Goal: Task Accomplishment & Management: Complete application form

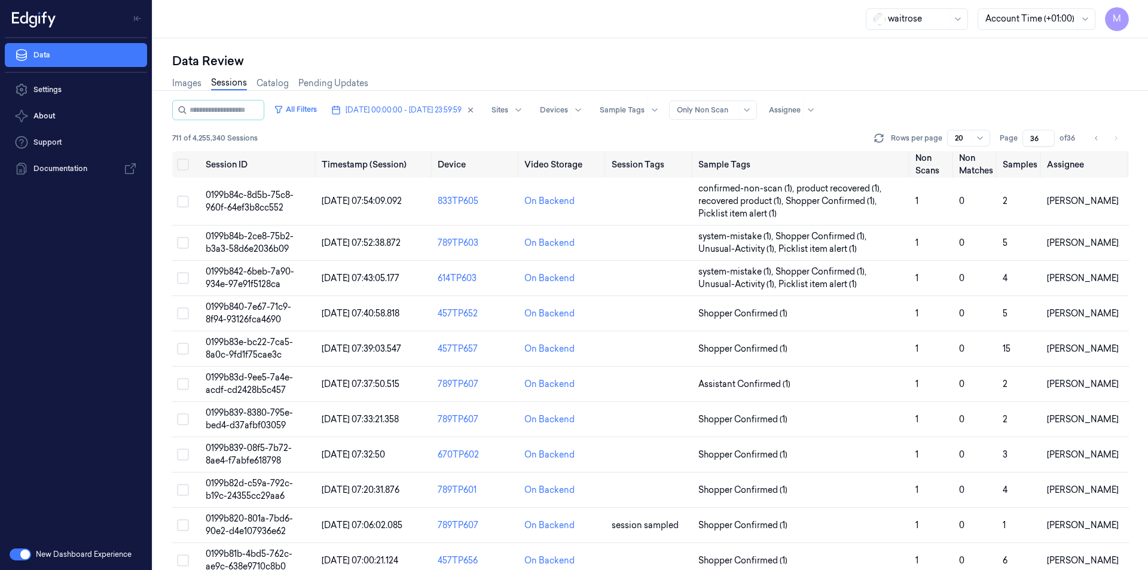
drag, startPoint x: 510, startPoint y: 109, endPoint x: 367, endPoint y: 127, distance: 144.1
click at [475, 109] on icon "button" at bounding box center [470, 110] width 8 height 8
type input "1"
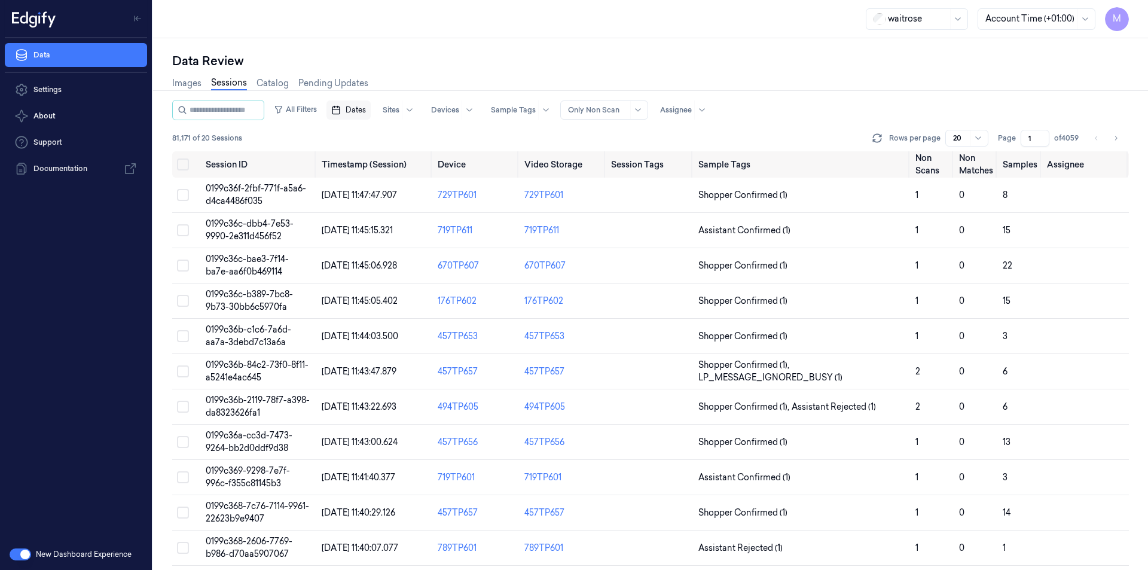
click at [366, 108] on span "Dates" at bounding box center [356, 110] width 20 height 11
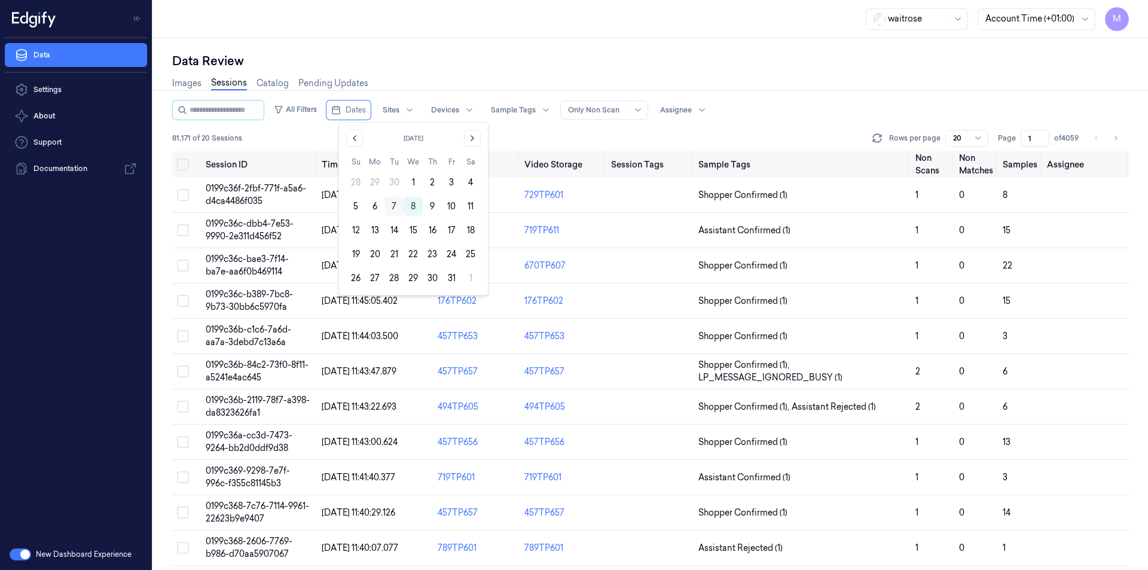
click at [393, 210] on button "7" at bounding box center [393, 206] width 19 height 19
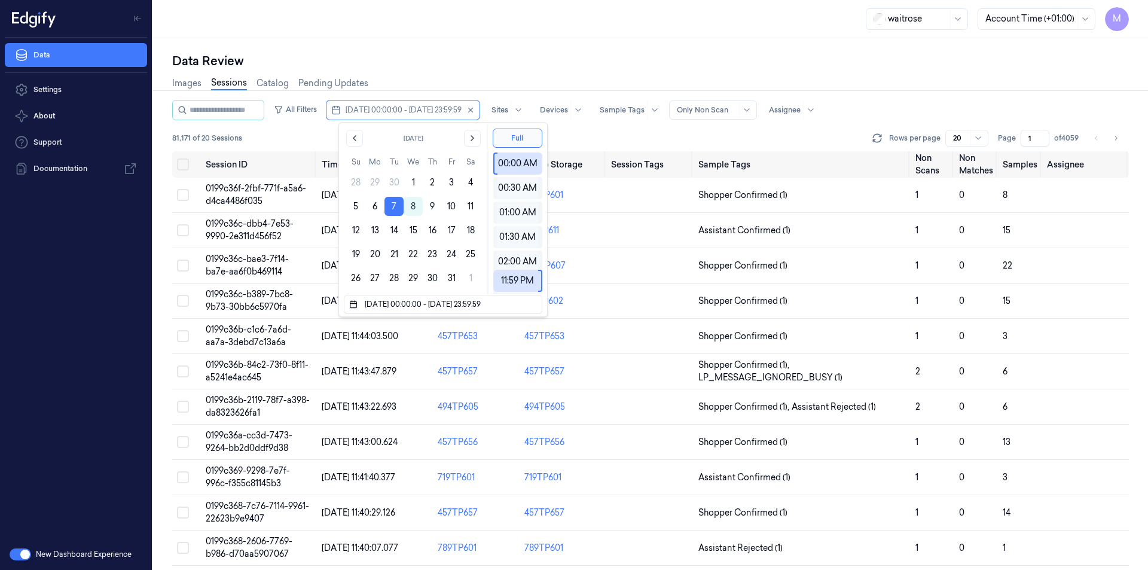
click at [502, 51] on div "Data Review Images Sessions Catalog Pending Updates All Filters [DATE] 00:00:00…" at bounding box center [650, 303] width 995 height 531
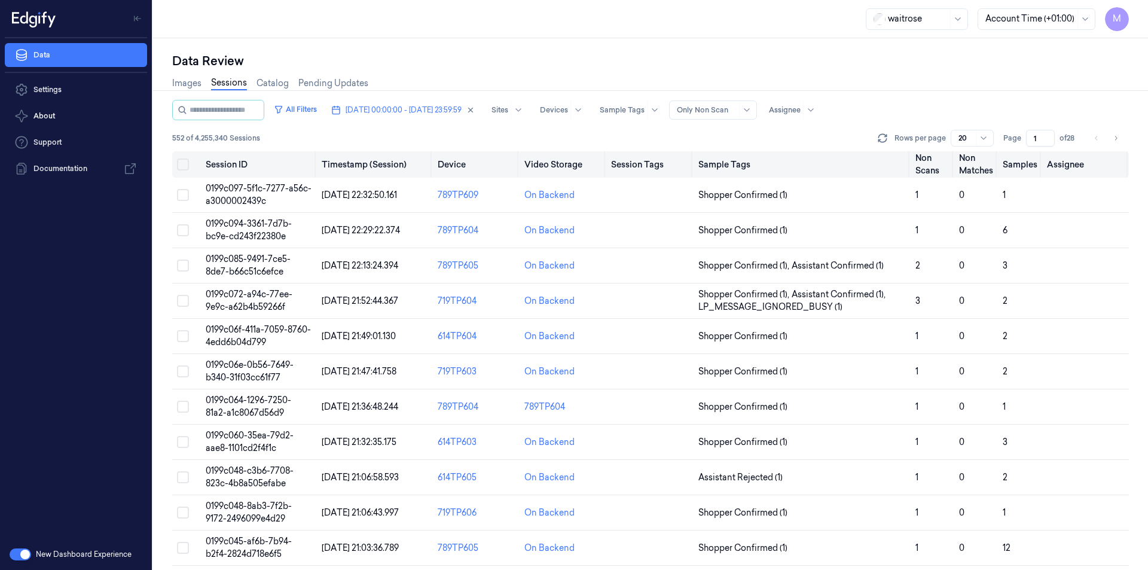
click at [188, 163] on button "Select all" at bounding box center [183, 164] width 12 height 12
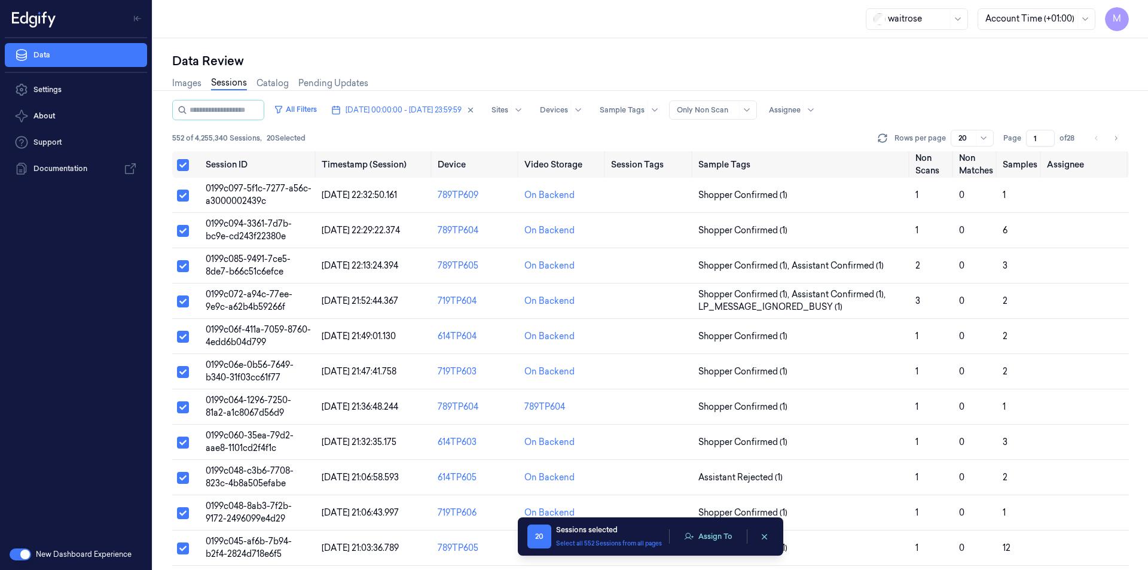
click at [705, 545] on div "20 Sessions selected Select all 552 Sessions from all pages Assign To" at bounding box center [650, 536] width 246 height 24
click at [704, 538] on button "Assign To" at bounding box center [708, 536] width 63 height 18
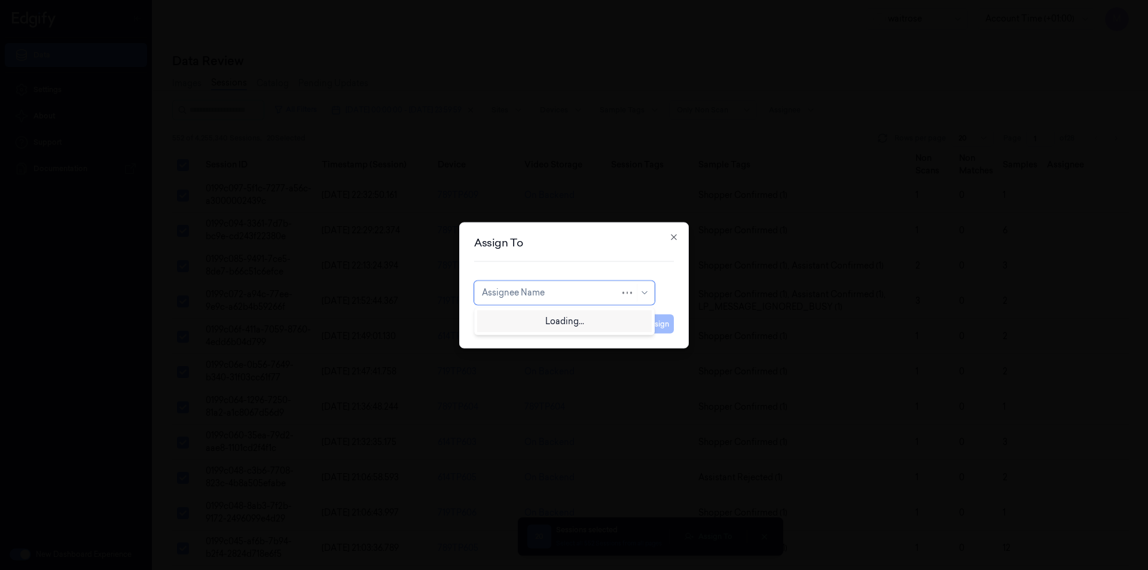
click at [587, 298] on div at bounding box center [551, 292] width 138 height 13
type input "var"
click at [676, 234] on icon "button" at bounding box center [674, 237] width 10 height 10
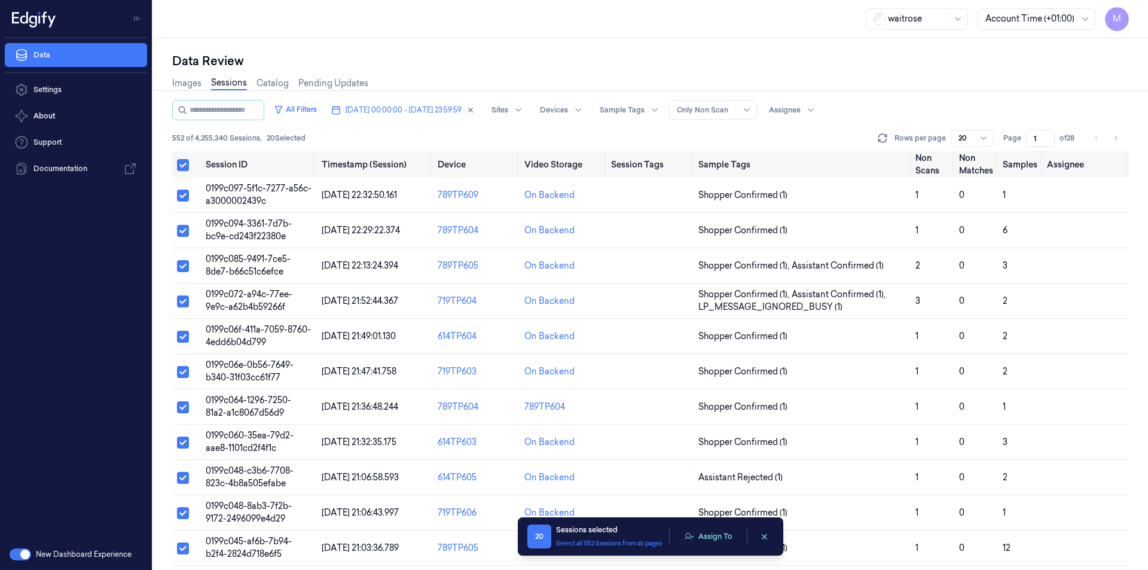
click at [1022, 86] on div "Images Sessions Catalog Pending Updates" at bounding box center [650, 84] width 957 height 30
click at [760, 533] on icon "clearSelection" at bounding box center [764, 536] width 9 height 9
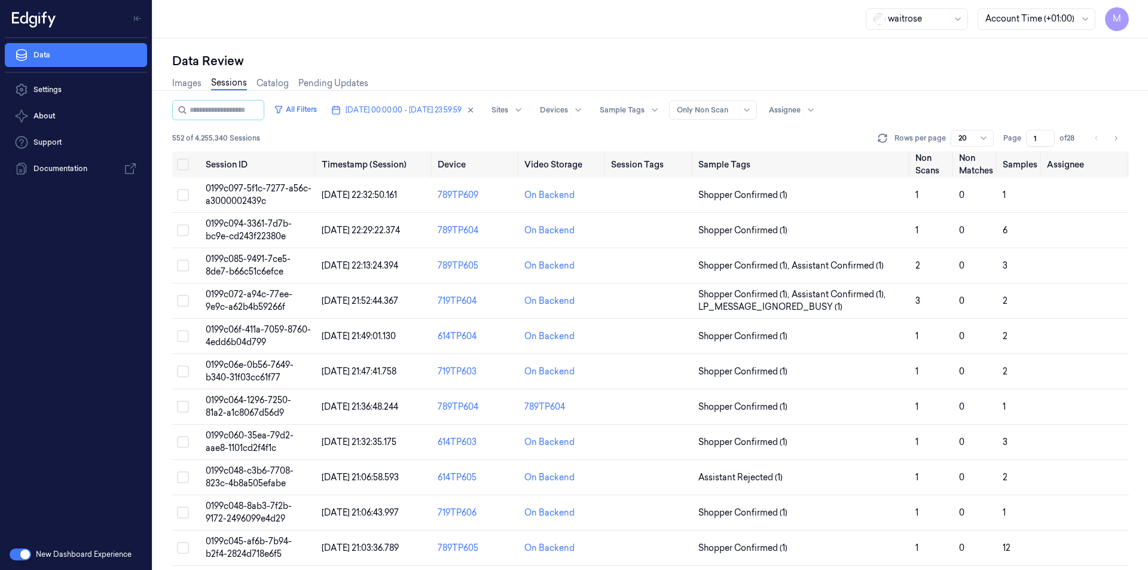
click at [569, 63] on div "Data Review" at bounding box center [650, 61] width 957 height 17
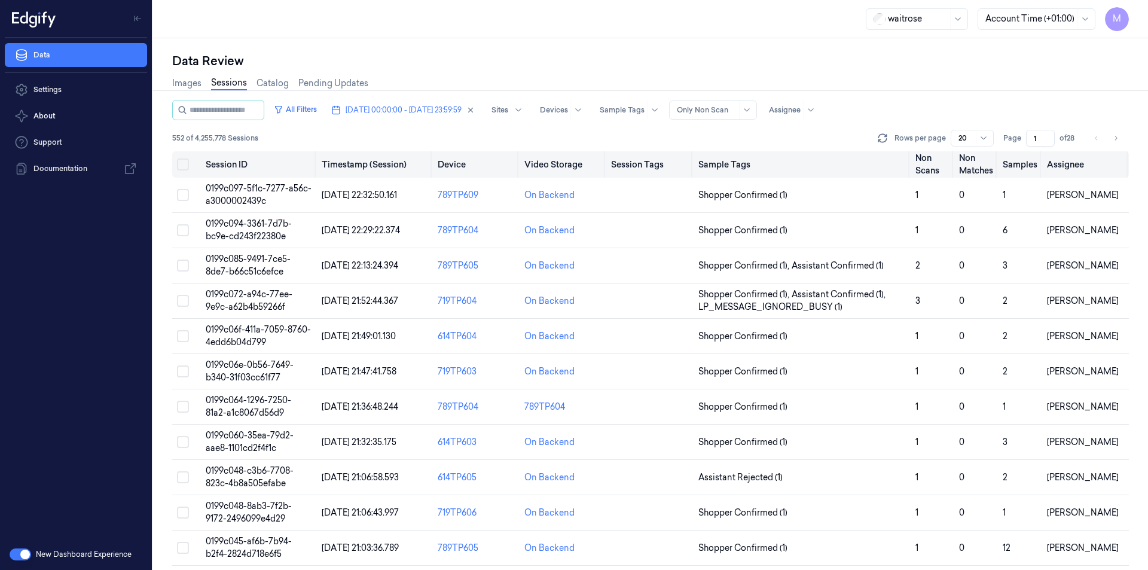
drag, startPoint x: 1111, startPoint y: 142, endPoint x: 1006, endPoint y: 158, distance: 106.4
click at [1111, 142] on button "Go to next page" at bounding box center [1115, 138] width 17 height 17
type input "2"
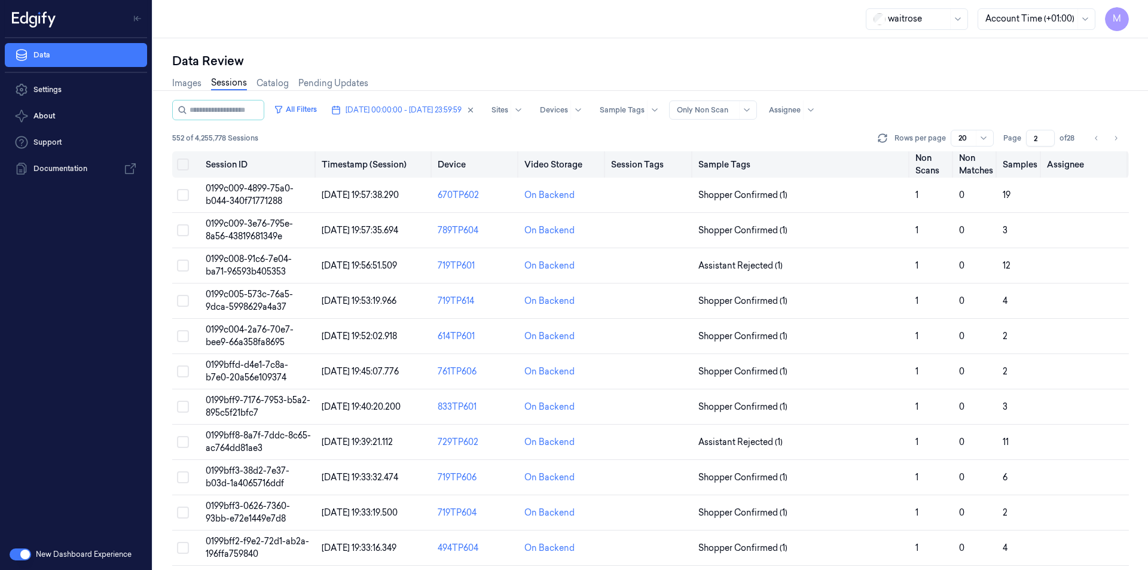
click at [187, 169] on button "Select all" at bounding box center [183, 164] width 12 height 12
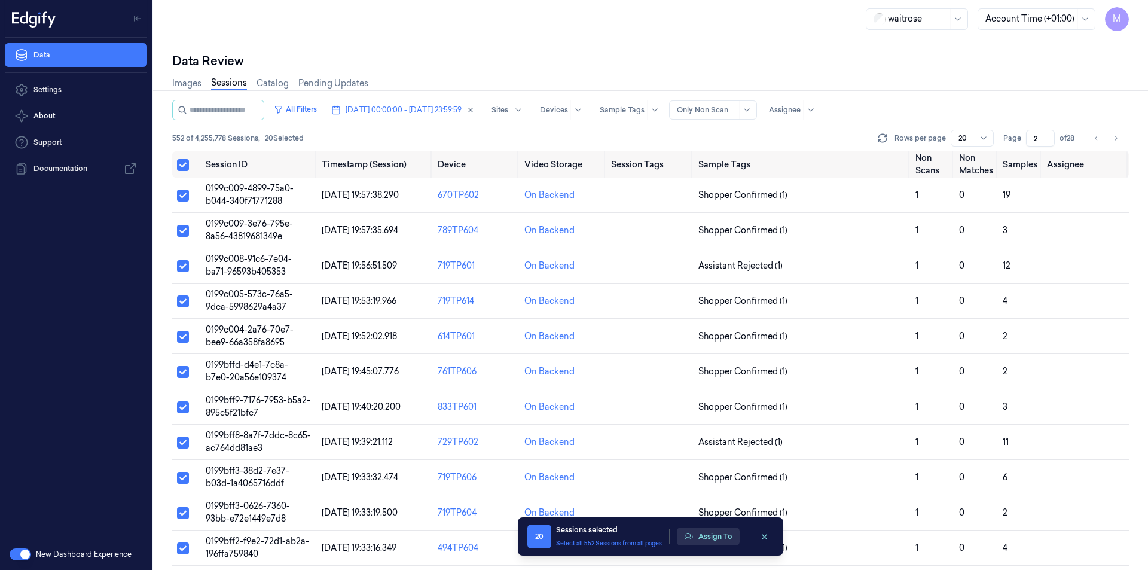
click at [699, 535] on button "Assign To" at bounding box center [708, 536] width 63 height 18
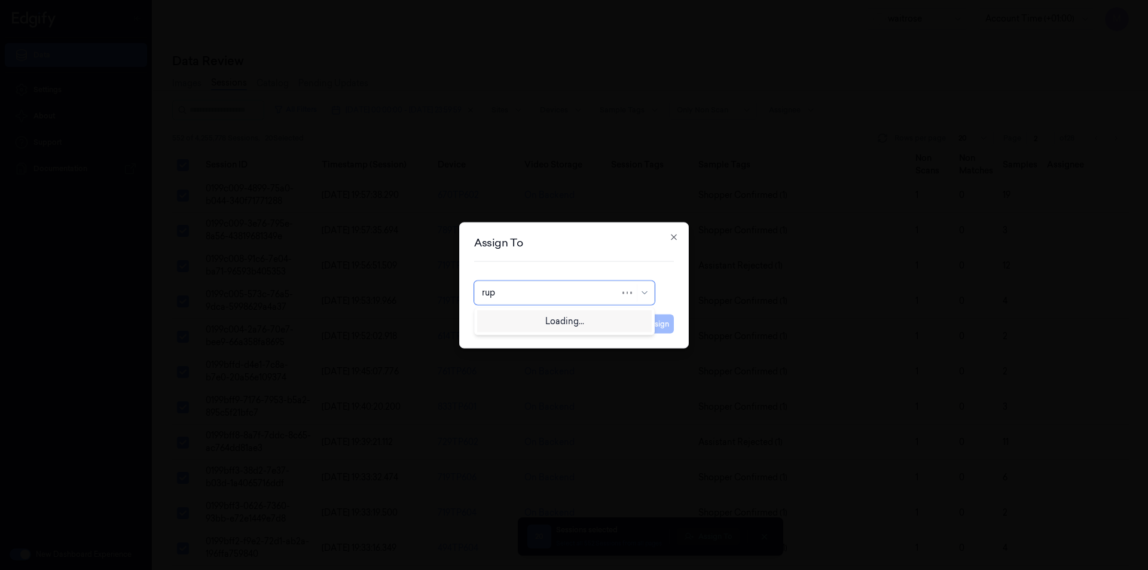
type input "rupa"
click at [578, 319] on div "rupa a" at bounding box center [564, 319] width 165 height 13
click at [650, 322] on button "Assign" at bounding box center [657, 323] width 33 height 19
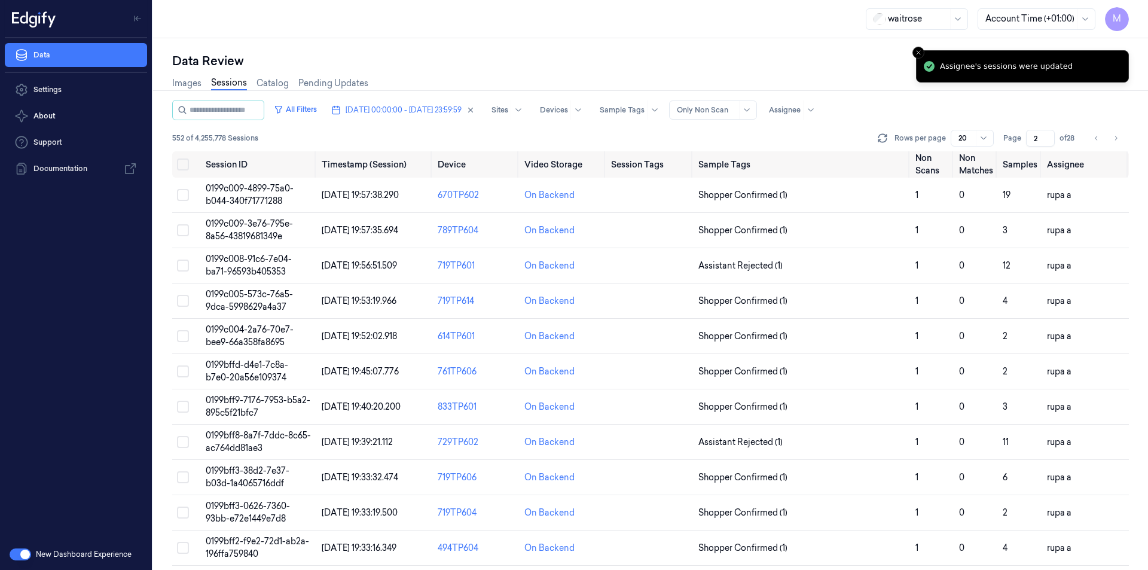
click at [370, 38] on div "Data Review Images Sessions Catalog Pending Updates All Filters [DATE] 00:00:00…" at bounding box center [650, 303] width 995 height 531
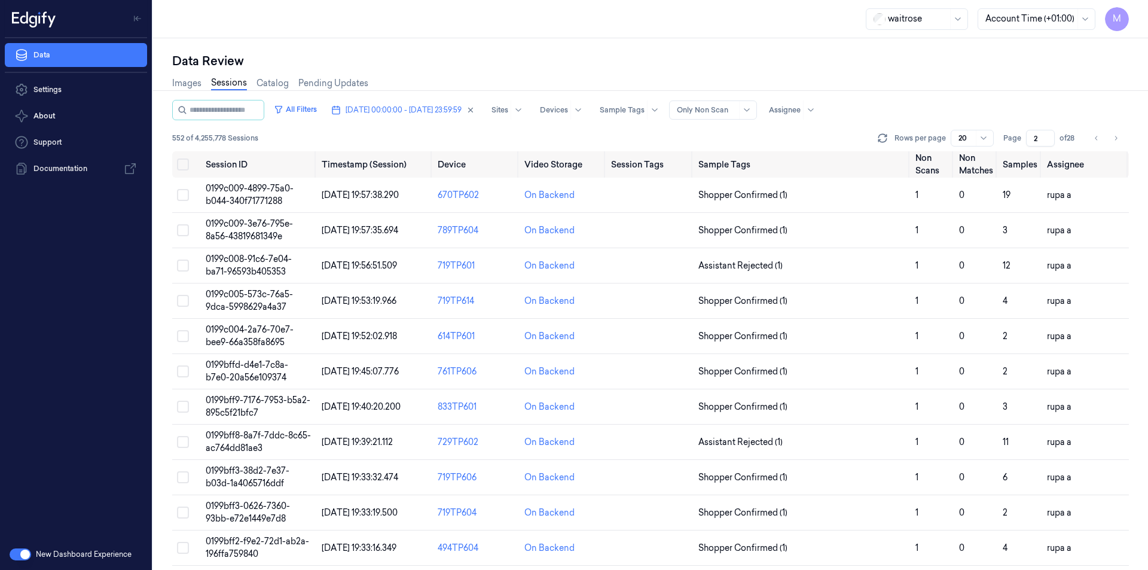
click at [385, 40] on div "Data Review Images Sessions Catalog Pending Updates All Filters [DATE] 00:00:00…" at bounding box center [650, 303] width 995 height 531
click at [1116, 137] on icon "Go to next page" at bounding box center [1115, 138] width 7 height 10
type input "3"
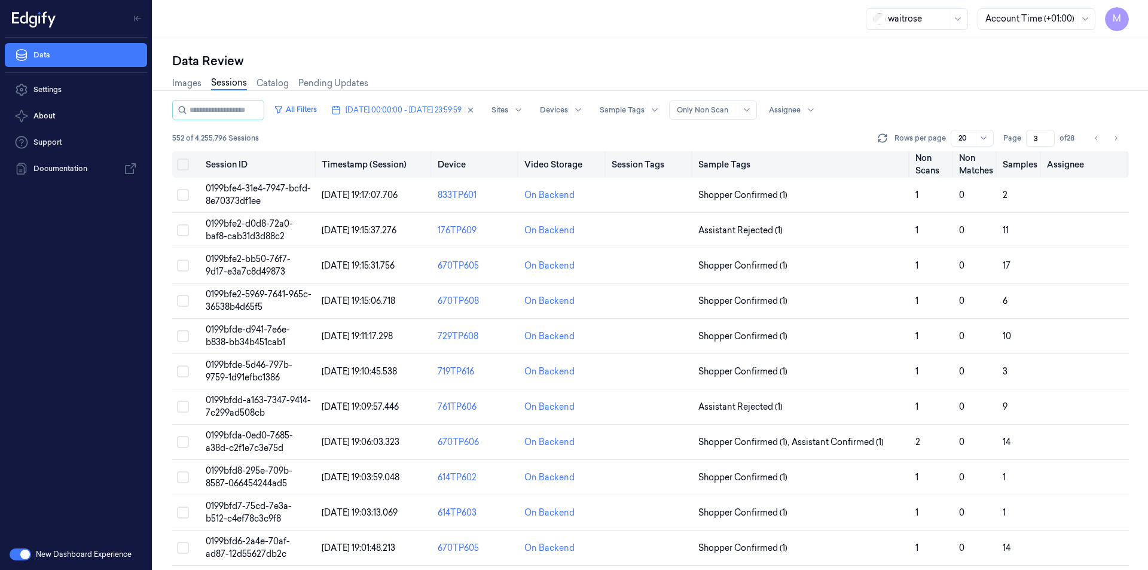
click at [184, 167] on button "Select all" at bounding box center [183, 164] width 12 height 12
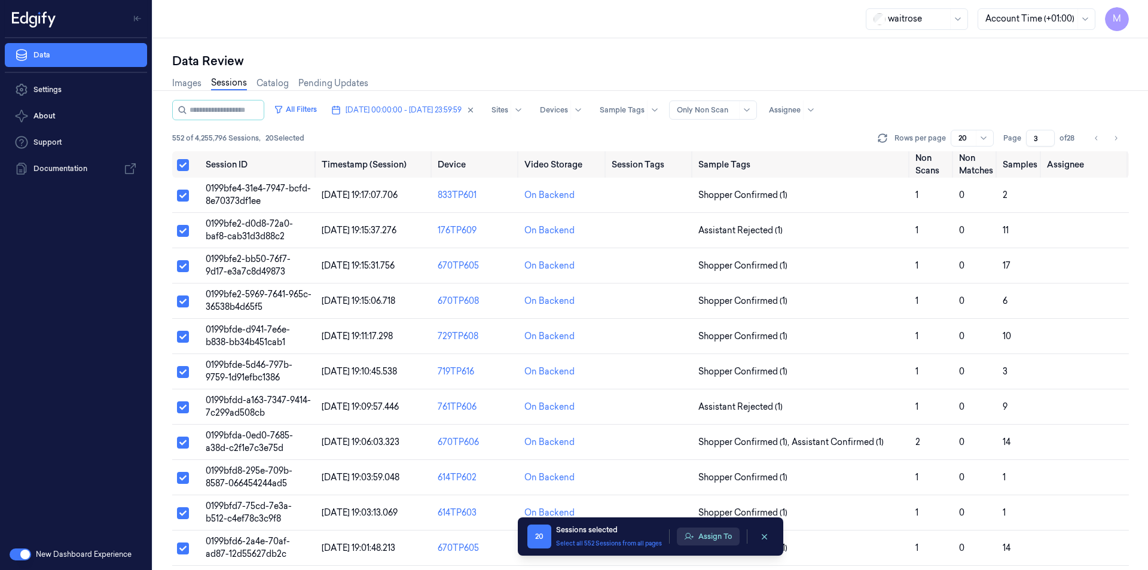
click at [713, 529] on button "Assign To" at bounding box center [708, 536] width 63 height 18
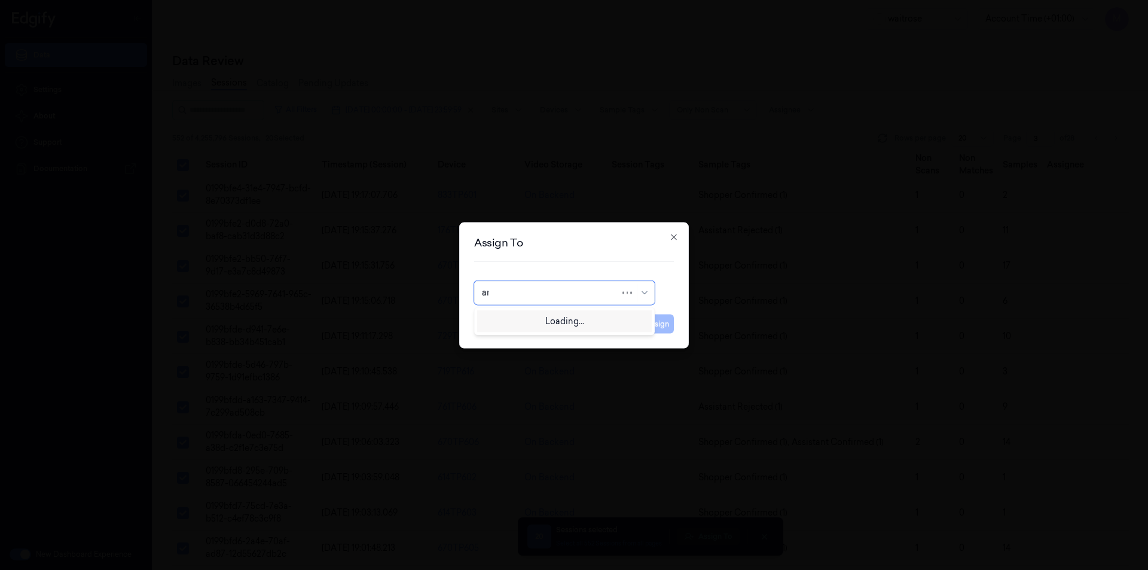
type input "ank"
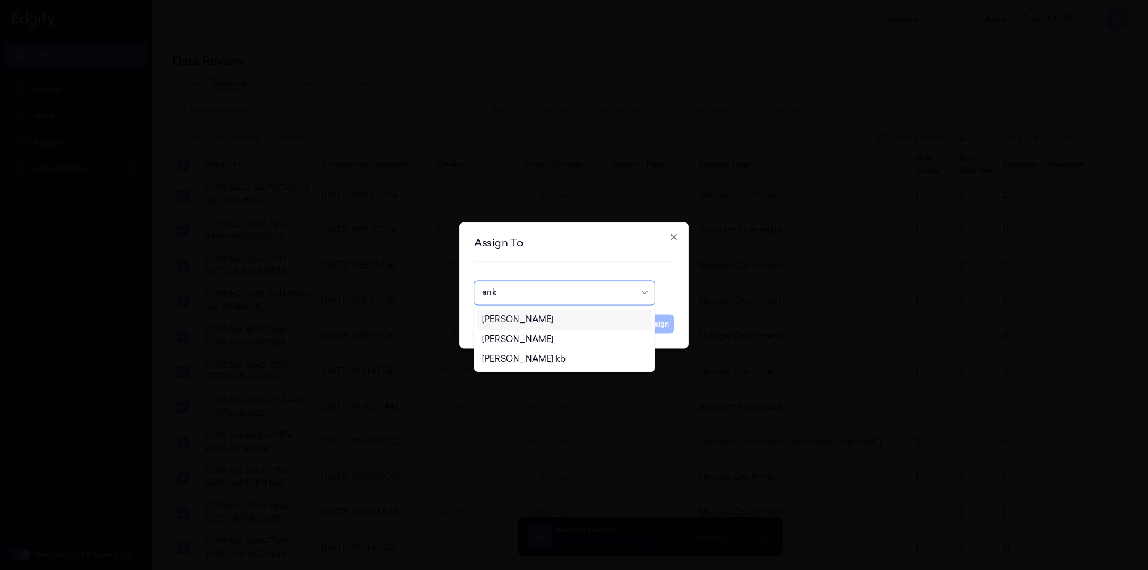
click at [548, 322] on div "[PERSON_NAME]" at bounding box center [564, 319] width 165 height 13
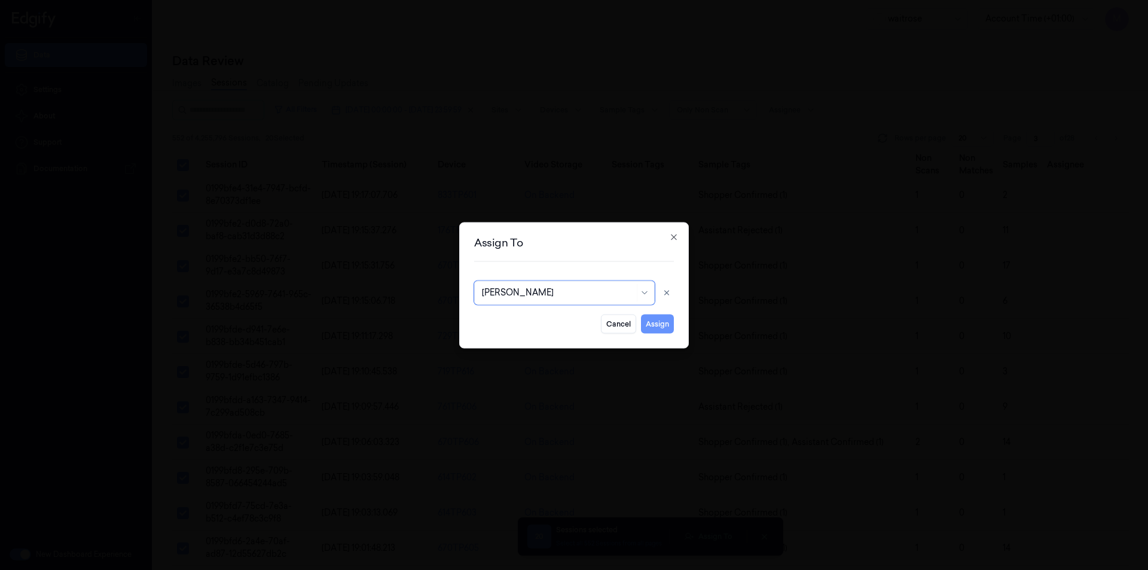
click at [650, 330] on button "Assign" at bounding box center [657, 323] width 33 height 19
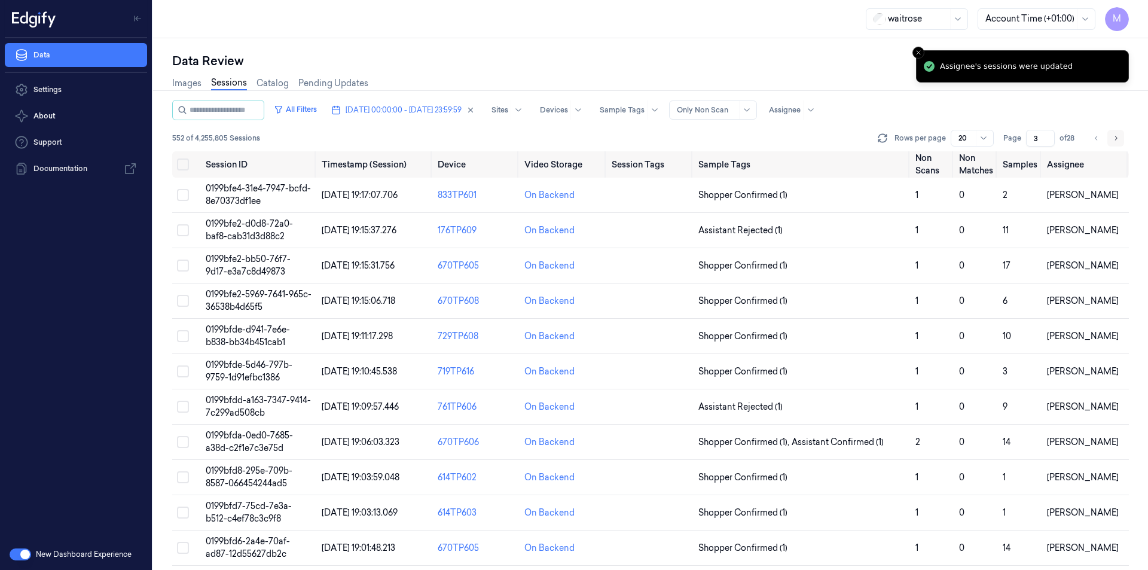
click at [1113, 145] on button "Go to next page" at bounding box center [1115, 138] width 17 height 17
type input "4"
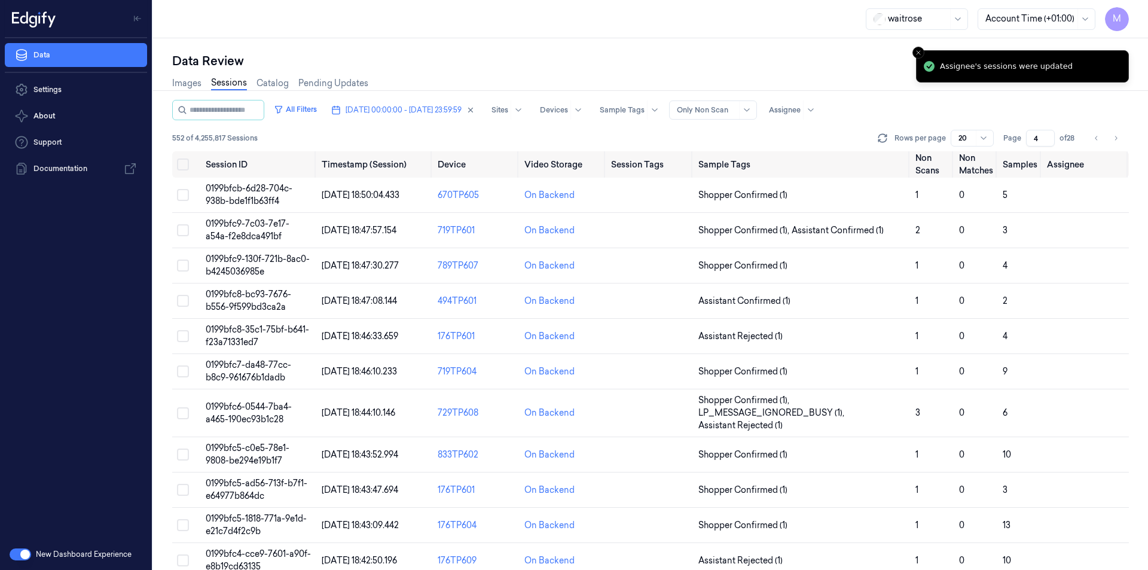
click at [701, 74] on div "Images Sessions Catalog Pending Updates" at bounding box center [650, 84] width 957 height 30
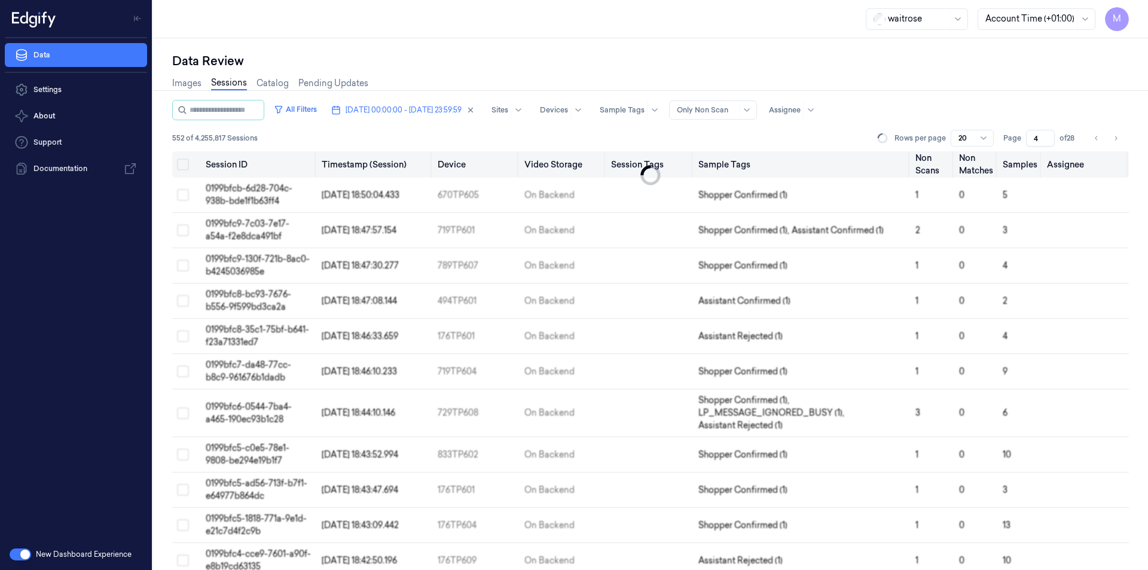
drag, startPoint x: 183, startPoint y: 164, endPoint x: 188, endPoint y: 169, distance: 7.6
click at [183, 164] on button "Select all" at bounding box center [183, 164] width 12 height 12
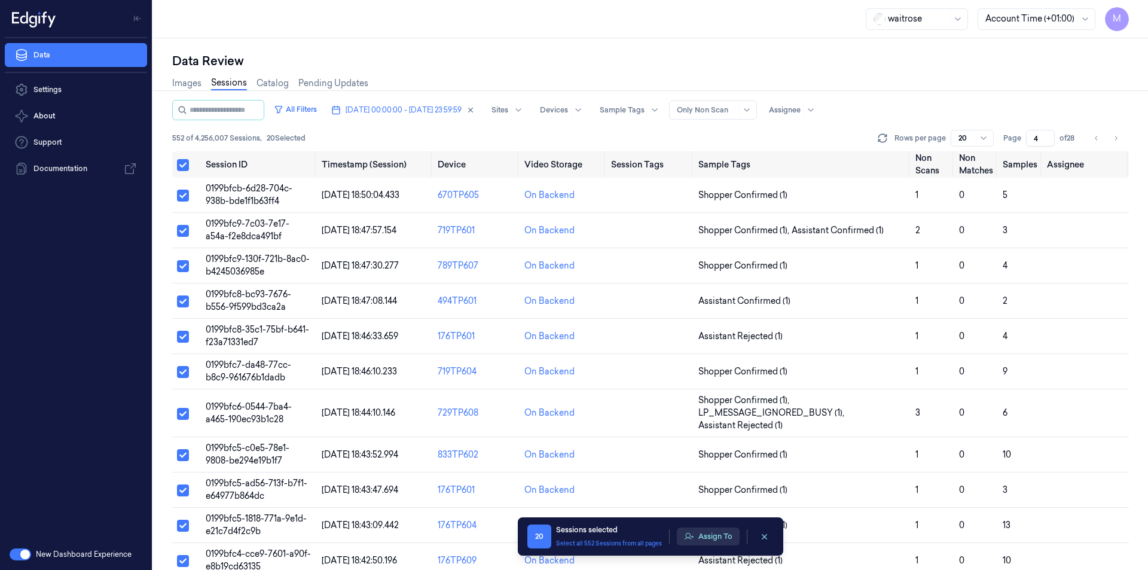
click at [714, 536] on button "Assign To" at bounding box center [708, 536] width 63 height 18
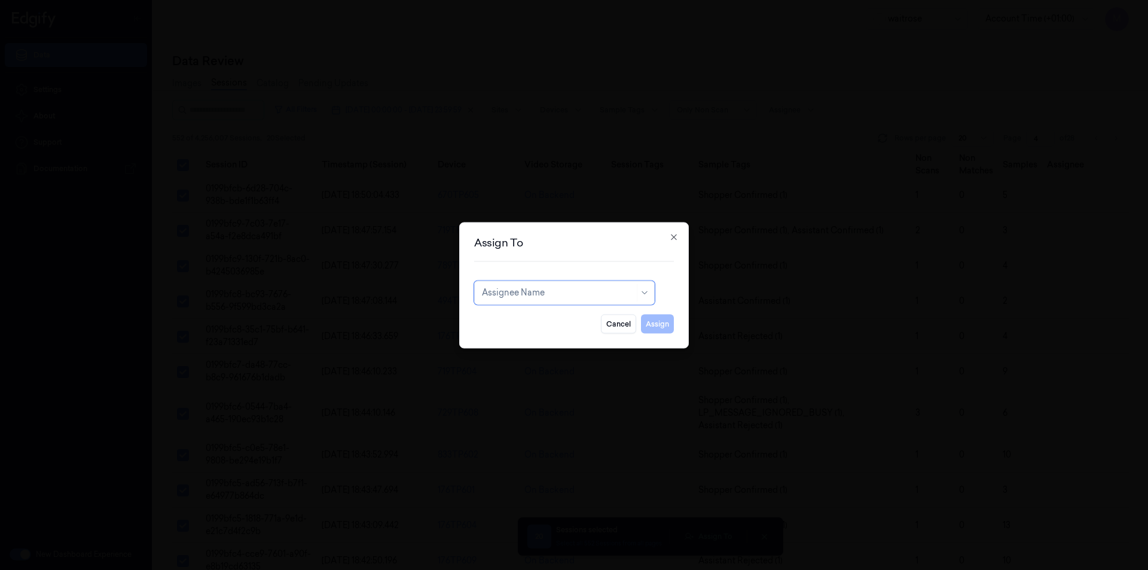
click at [558, 298] on div at bounding box center [558, 292] width 152 height 13
type input "PRE"
click at [543, 303] on div at bounding box center [564, 292] width 181 height 24
type input "KO"
click at [511, 325] on div "korisetty prem" at bounding box center [510, 319] width 57 height 13
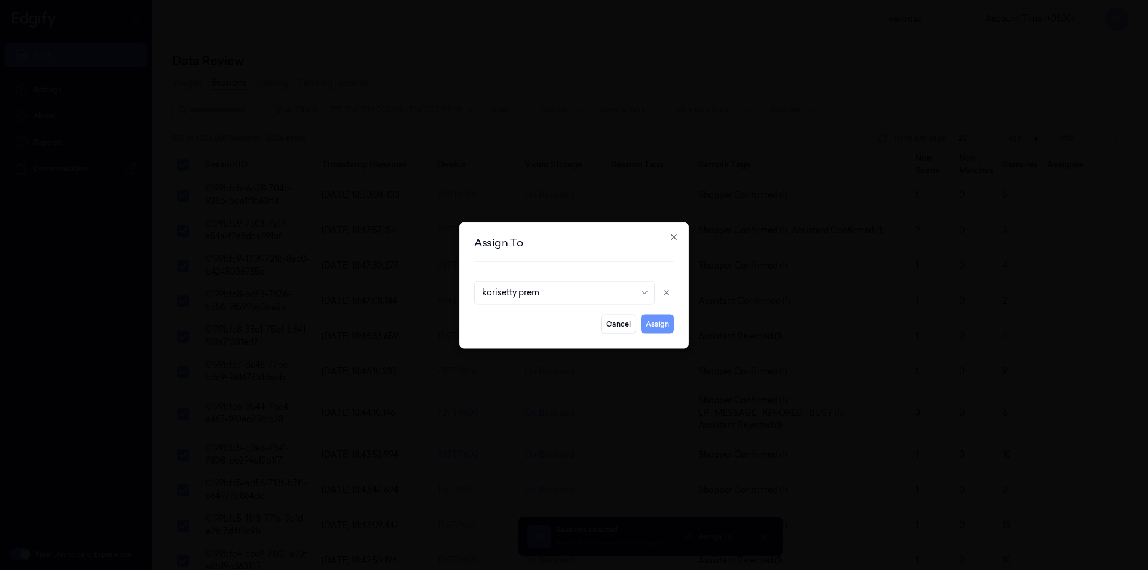
click at [658, 324] on button "Assign" at bounding box center [657, 323] width 33 height 19
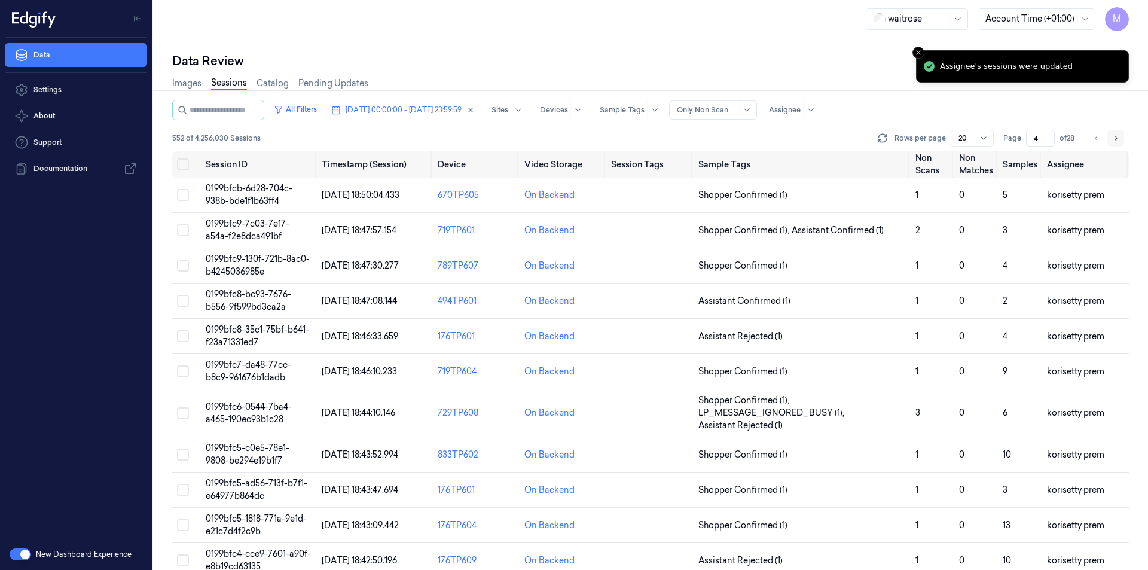
click at [1116, 136] on icon "Go to next page" at bounding box center [1115, 138] width 7 height 10
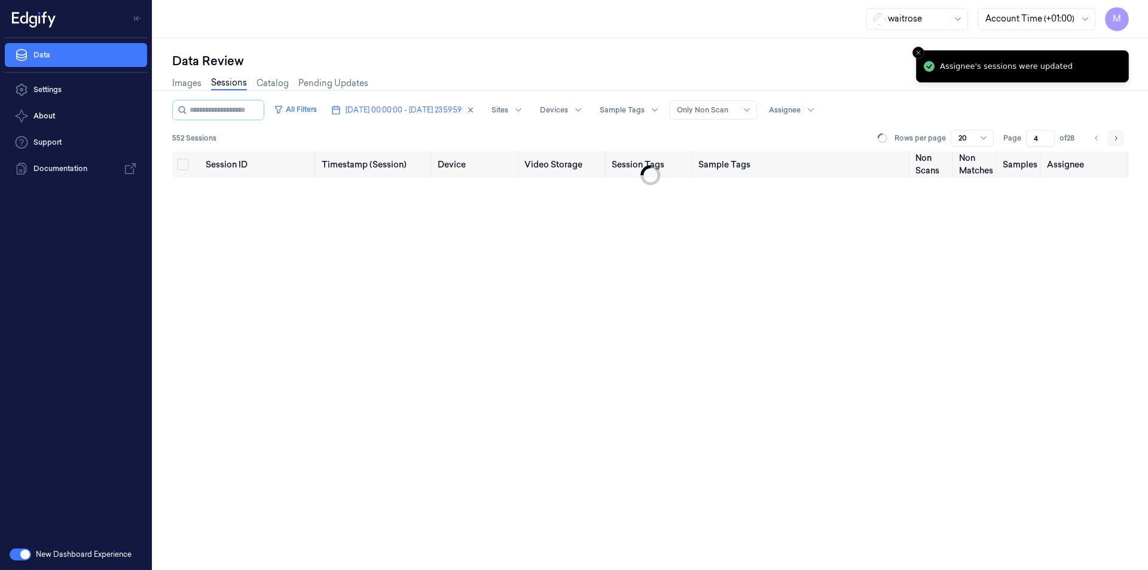
type input "5"
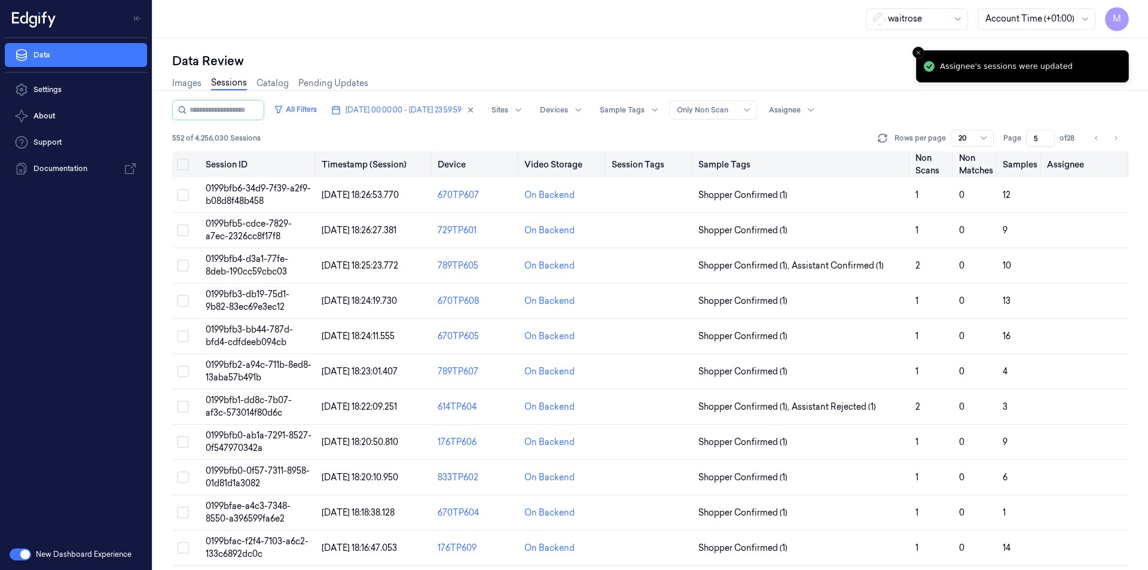
click at [187, 165] on button "Select all" at bounding box center [183, 164] width 12 height 12
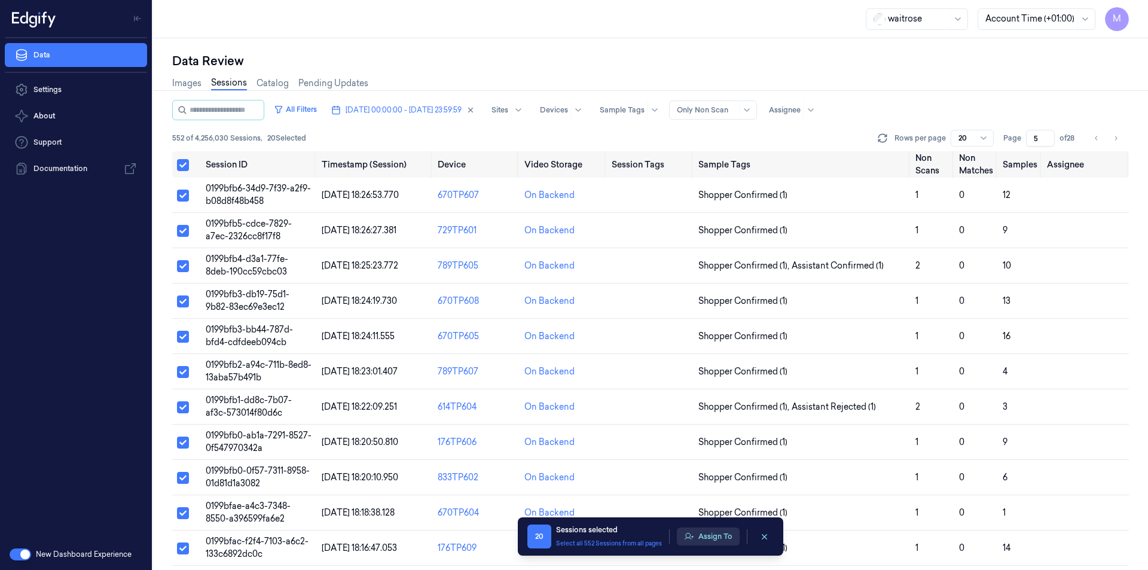
click at [723, 537] on button "Assign To" at bounding box center [708, 536] width 63 height 18
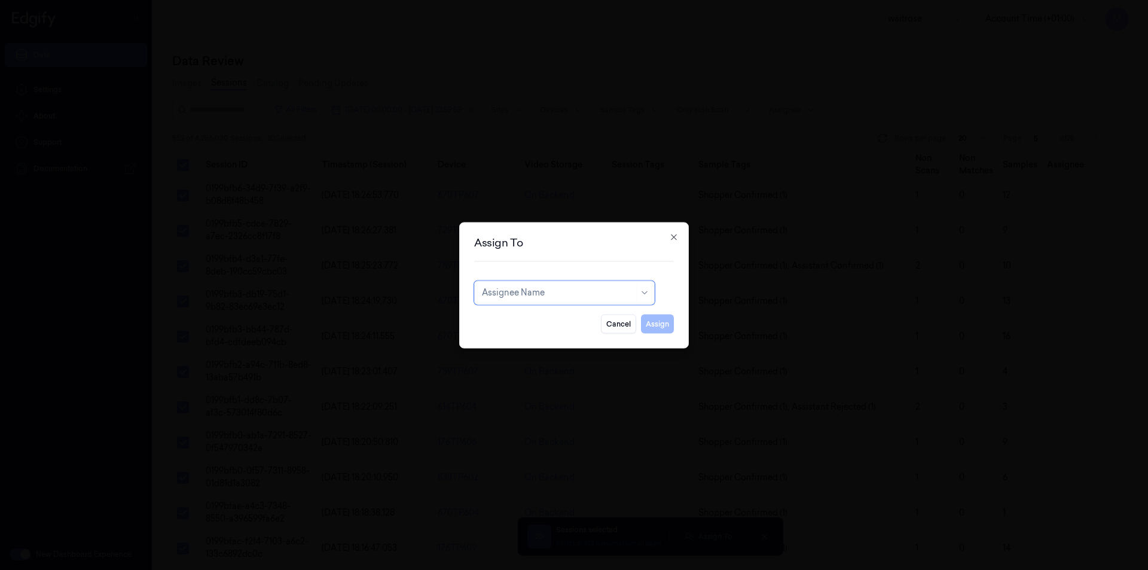
click at [600, 300] on div "Assignee Name" at bounding box center [558, 292] width 152 height 17
type input "KO"
click at [528, 314] on div "korisetty prem" at bounding box center [510, 319] width 57 height 13
click at [660, 313] on div "Cancel Assign" at bounding box center [574, 318] width 200 height 29
click at [660, 322] on button "Assign" at bounding box center [657, 323] width 33 height 19
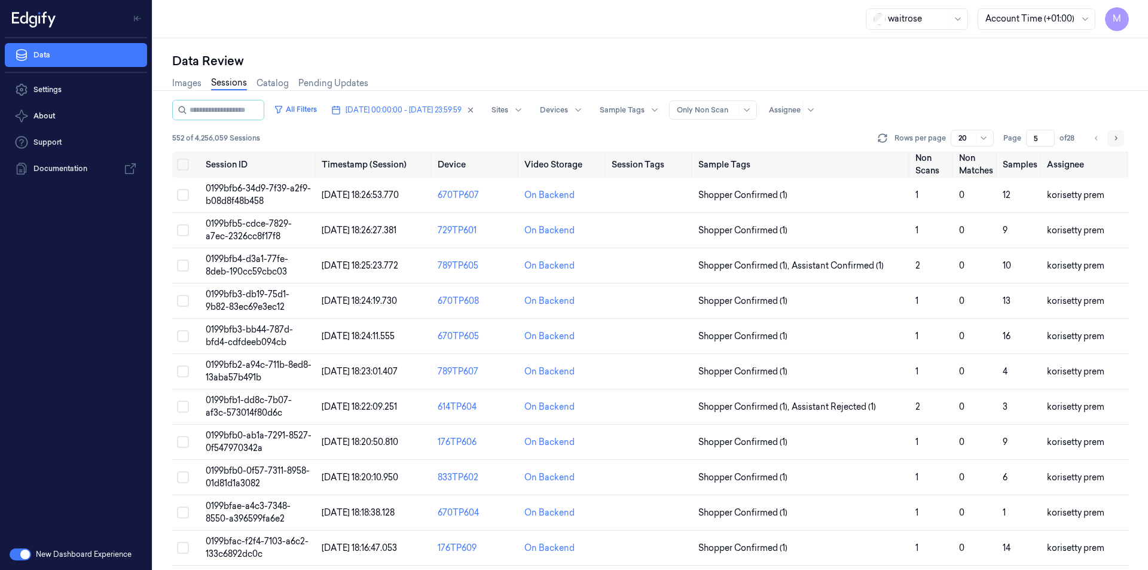
click at [1115, 137] on icon "Go to next page" at bounding box center [1115, 138] width 7 height 10
type input "6"
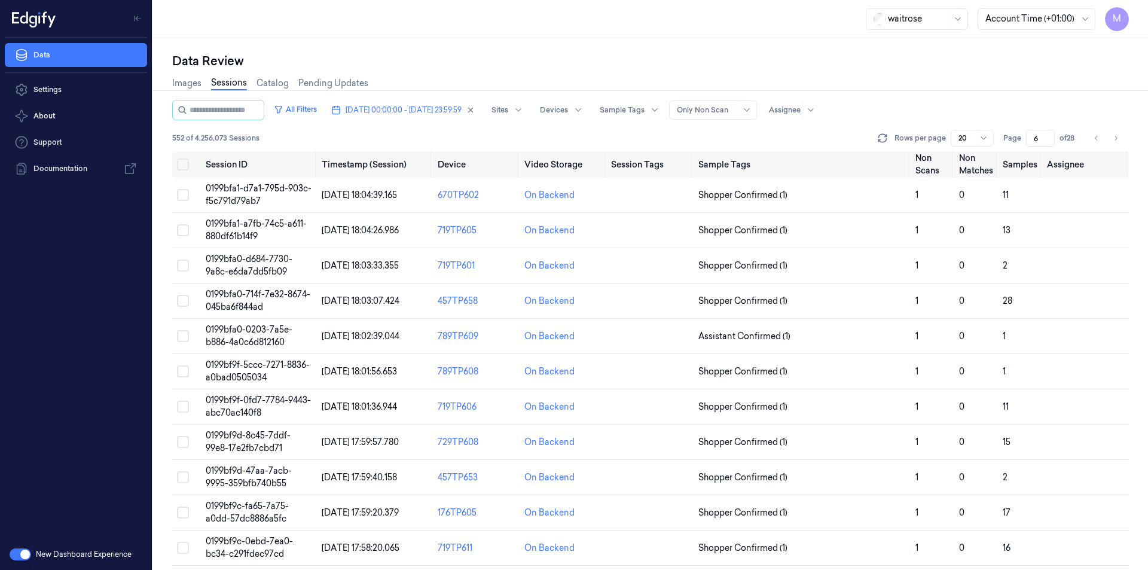
click at [389, 24] on div "waitrose Account Time (+01:00) M" at bounding box center [650, 19] width 995 height 38
